Goal: Task Accomplishment & Management: Manage account settings

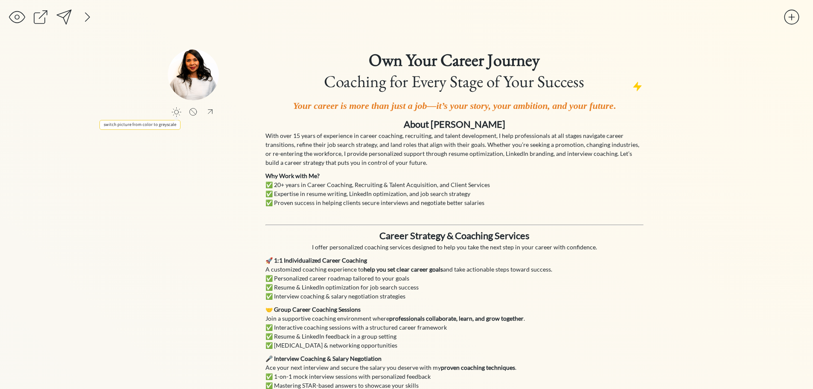
click at [177, 110] on div at bounding box center [176, 112] width 10 height 10
click at [191, 80] on img at bounding box center [193, 74] width 51 height 51
click at [211, 112] on div at bounding box center [210, 112] width 11 height 10
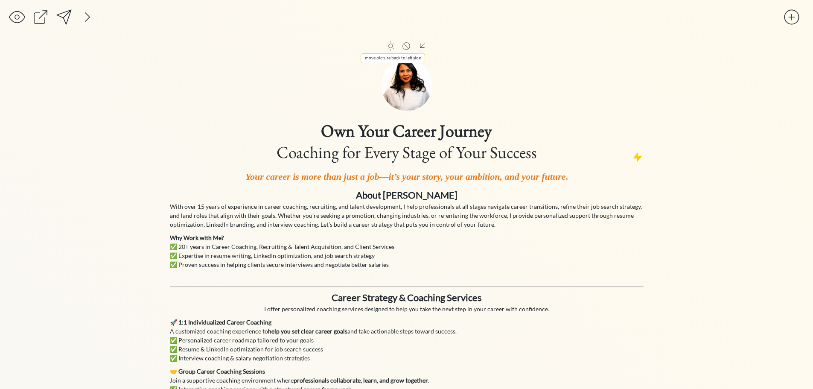
click at [420, 46] on div at bounding box center [422, 46] width 11 height 10
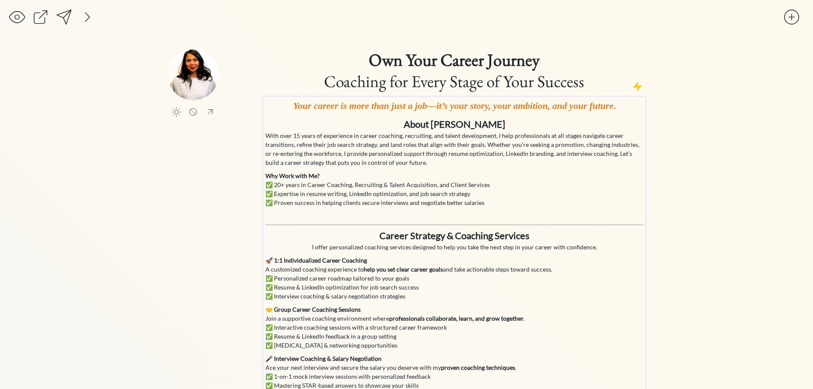
click at [320, 134] on p "With over 15 years of experience in career coaching, recruiting, and talent dev…" at bounding box center [454, 149] width 378 height 36
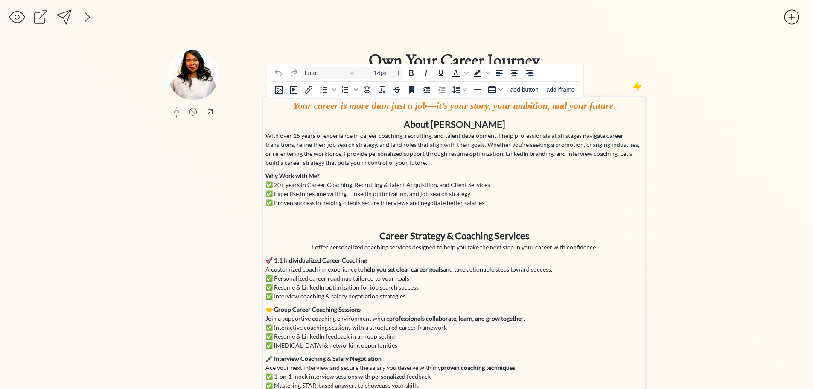
click at [299, 134] on p "With over 15 years of experience in career coaching, recruiting, and talent dev…" at bounding box center [454, 149] width 378 height 36
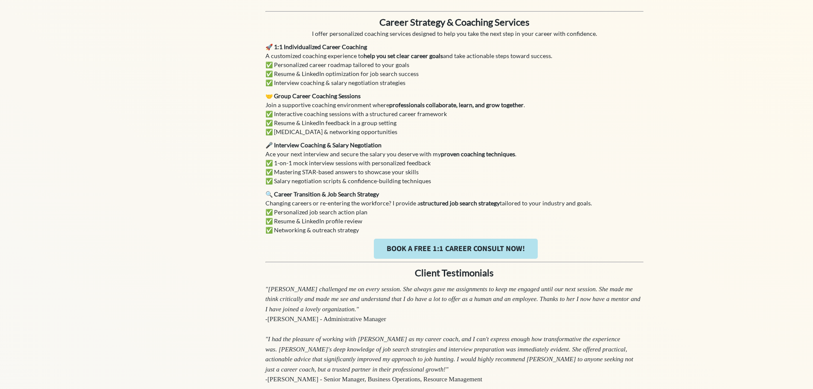
scroll to position [256, 0]
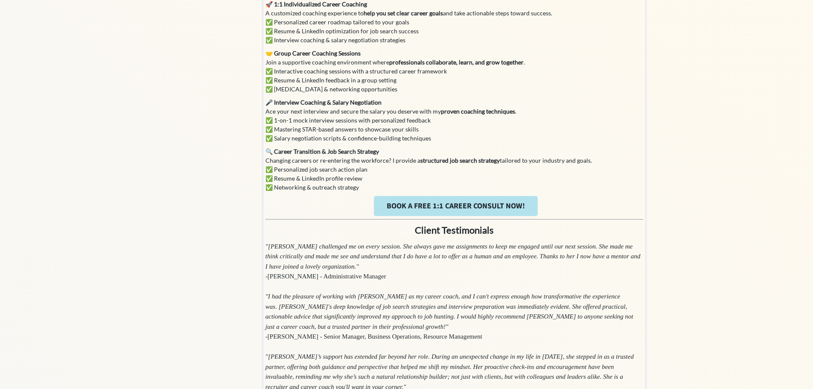
type input "18px"
click at [464, 204] on link "BOOK A FREE 1:1 CAREER CONSULT NOW!" at bounding box center [456, 206] width 164 height 20
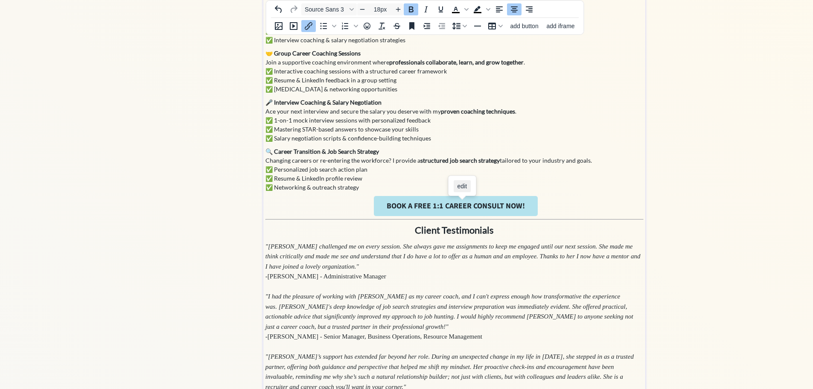
click at [461, 188] on span "edit" at bounding box center [462, 186] width 10 height 7
select select "18px"
select select "5px"
select select "10px"
select select "30px"
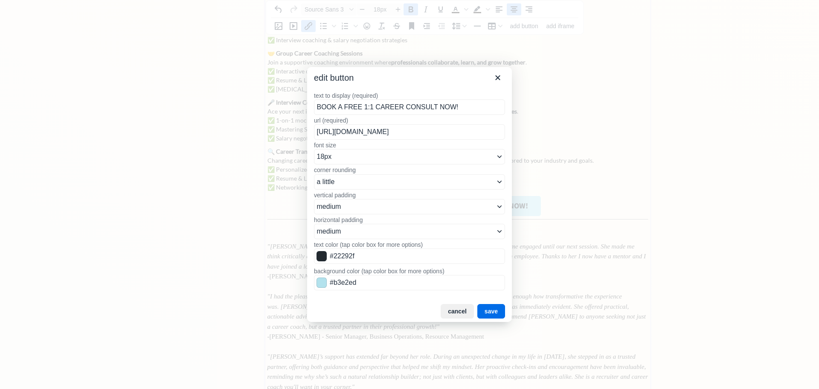
click at [369, 103] on input "BOOK A FREE 1:1 CAREER CONSULT NOW!" at bounding box center [409, 106] width 191 height 15
click at [500, 79] on icon "Close" at bounding box center [497, 77] width 5 height 5
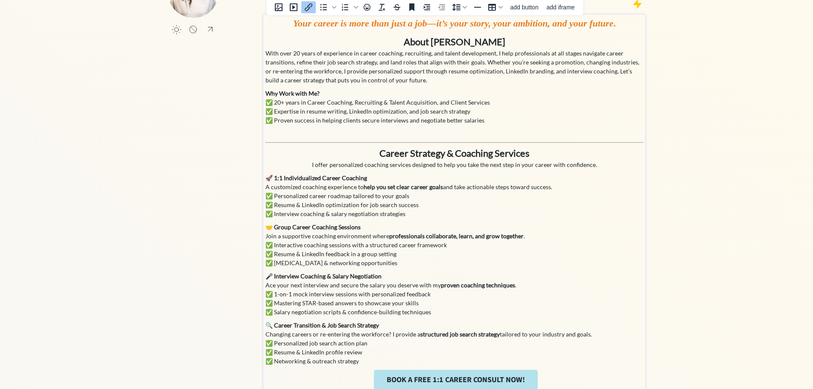
scroll to position [0, 0]
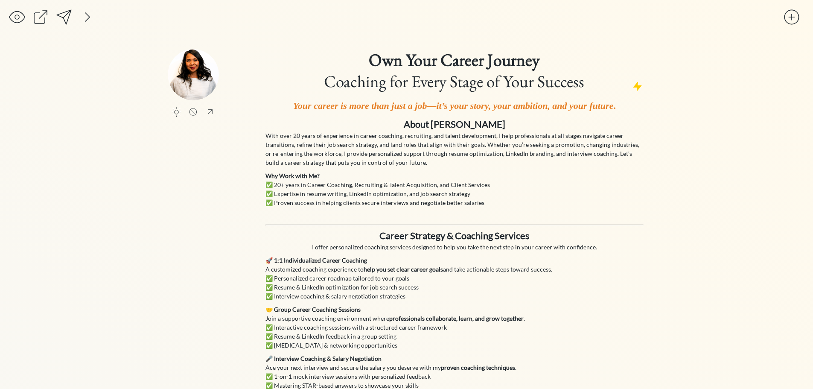
click at [55, 17] on div at bounding box center [63, 17] width 17 height 17
click at [87, 18] on div at bounding box center [87, 17] width 17 height 17
click at [180, 16] on div at bounding box center [181, 17] width 17 height 17
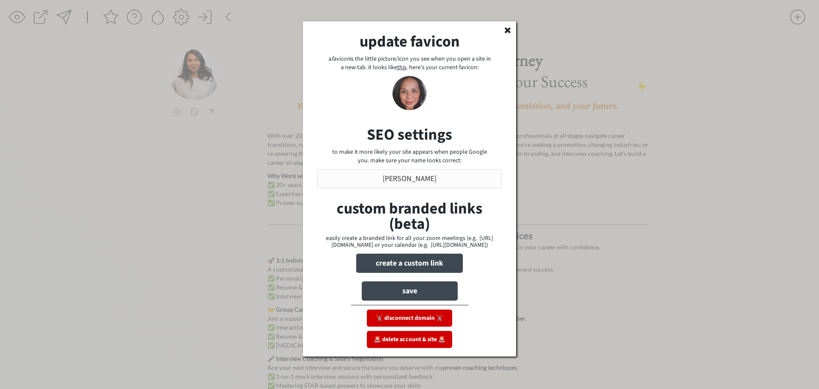
click at [505, 34] on div "update favicon a favicon is the little picture/icon you see when you open a sit…" at bounding box center [409, 188] width 213 height 335
click at [508, 27] on icon at bounding box center [507, 30] width 9 height 9
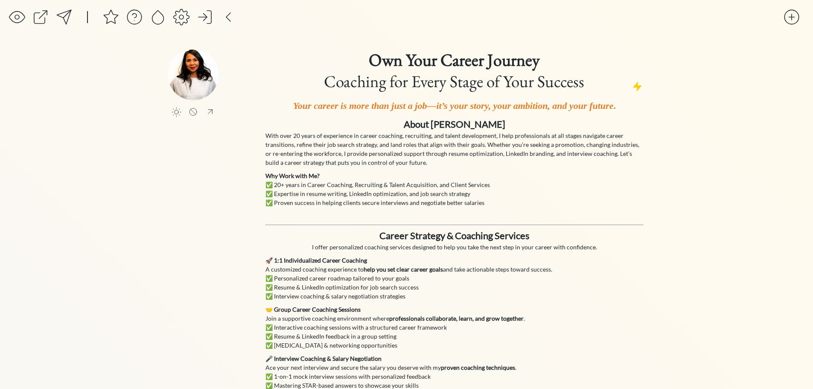
click at [186, 74] on img at bounding box center [193, 74] width 51 height 51
drag, startPoint x: 186, startPoint y: 74, endPoint x: 175, endPoint y: 96, distance: 25.2
click at [186, 74] on img at bounding box center [193, 74] width 51 height 51
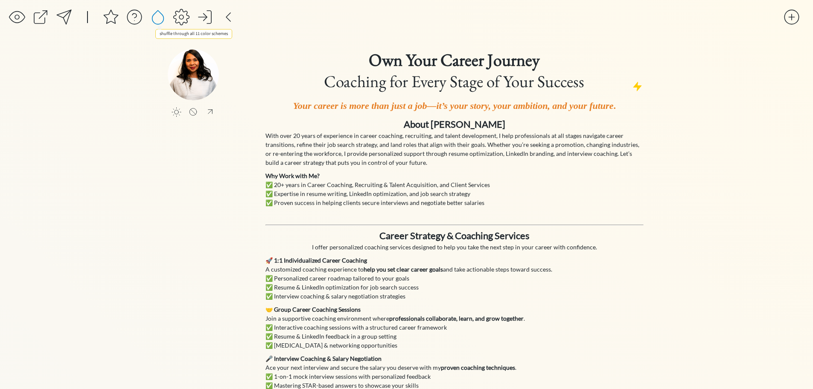
click at [157, 14] on div at bounding box center [157, 17] width 17 height 17
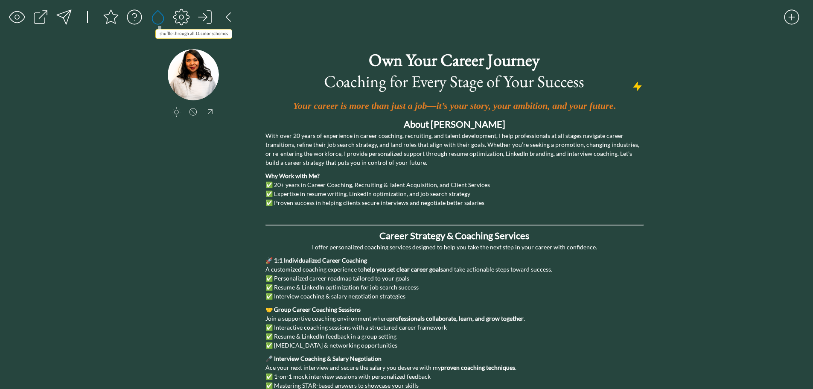
click at [157, 14] on div at bounding box center [157, 17] width 17 height 17
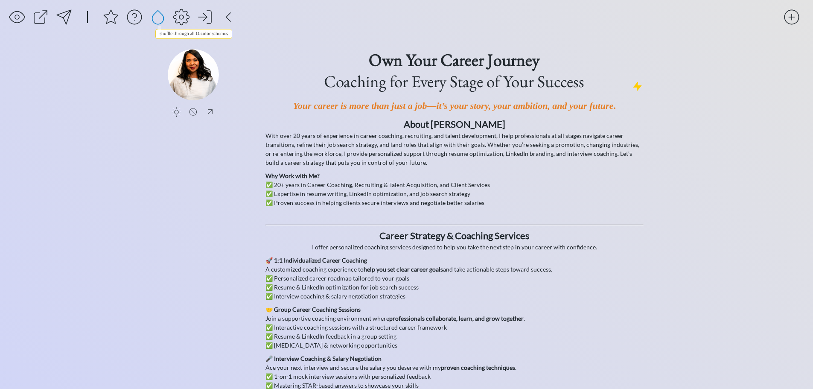
click at [157, 14] on div at bounding box center [157, 17] width 17 height 17
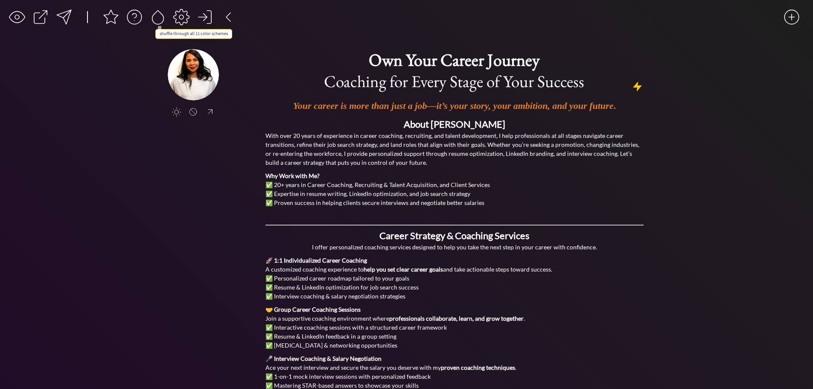
click at [157, 14] on div at bounding box center [157, 17] width 17 height 17
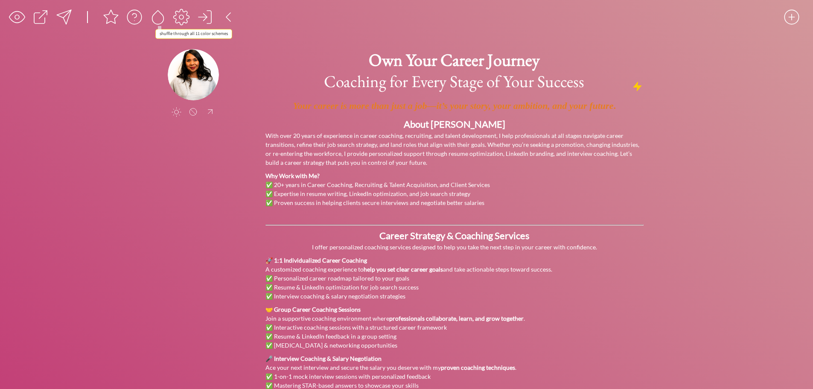
click at [157, 14] on div at bounding box center [157, 17] width 17 height 17
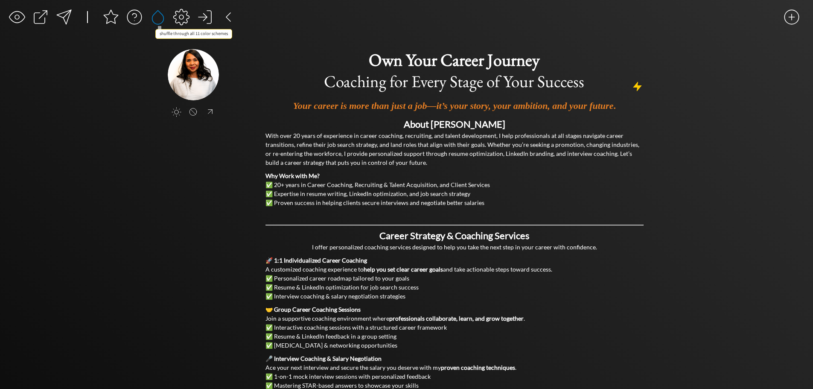
click at [157, 14] on div at bounding box center [157, 17] width 17 height 17
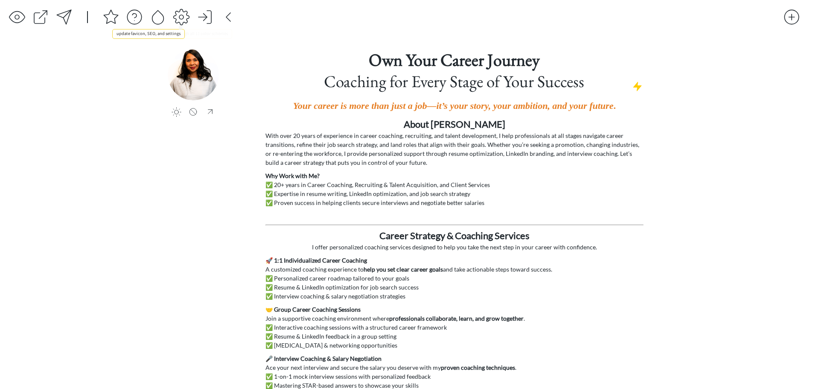
click at [180, 15] on div at bounding box center [181, 17] width 17 height 17
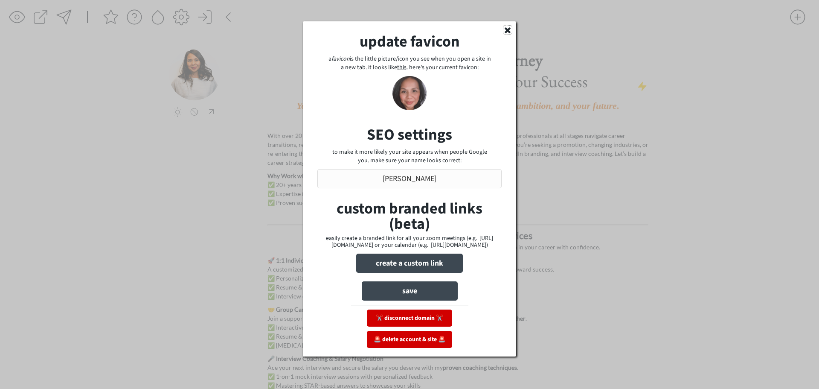
click at [509, 31] on use at bounding box center [508, 30] width 6 height 6
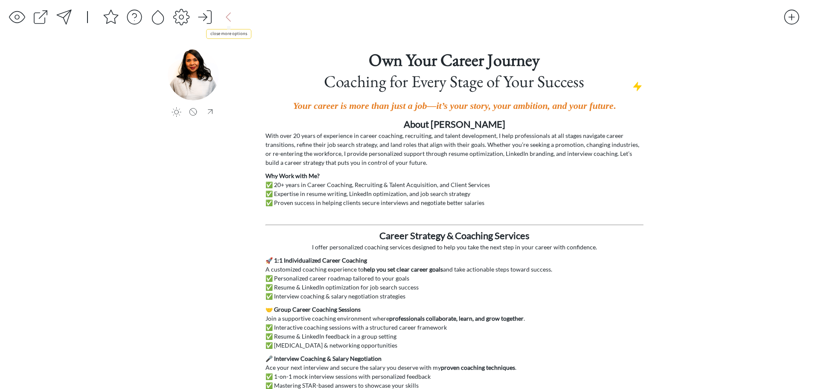
click at [229, 14] on div at bounding box center [228, 17] width 17 height 17
click at [20, 20] on div at bounding box center [17, 17] width 17 height 17
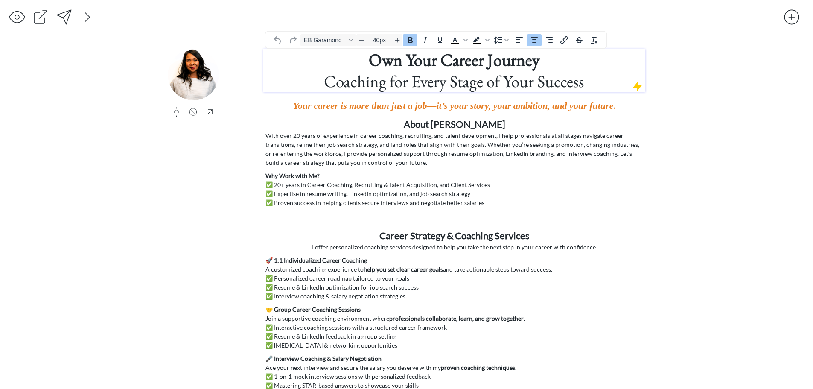
click at [279, 54] on h1 "Own Your Career Journey Coaching for Every Stage of Your Success" at bounding box center [453, 70] width 379 height 43
click at [67, 16] on div at bounding box center [63, 17] width 17 height 17
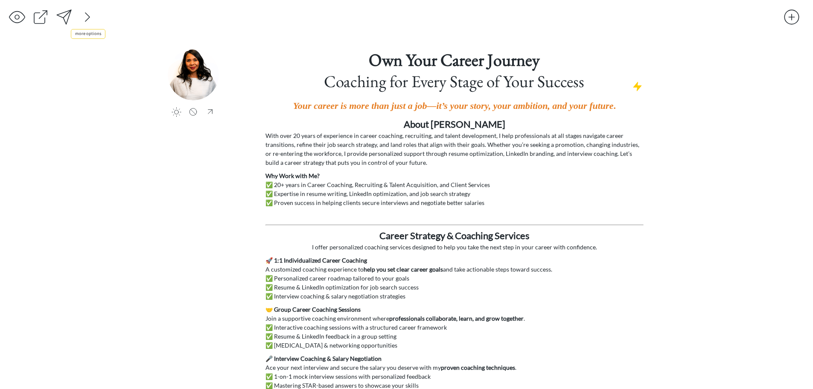
click at [87, 17] on div at bounding box center [87, 17] width 17 height 17
click at [206, 20] on div at bounding box center [204, 17] width 17 height 17
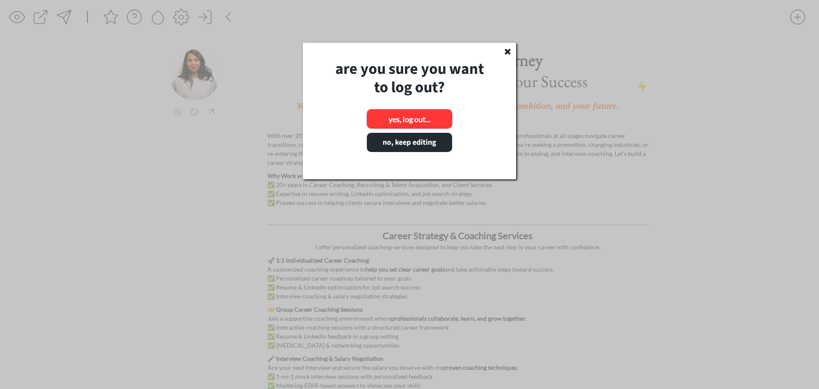
click at [416, 117] on button "yes, log out..." at bounding box center [409, 118] width 85 height 19
